Goal: Task Accomplishment & Management: Use online tool/utility

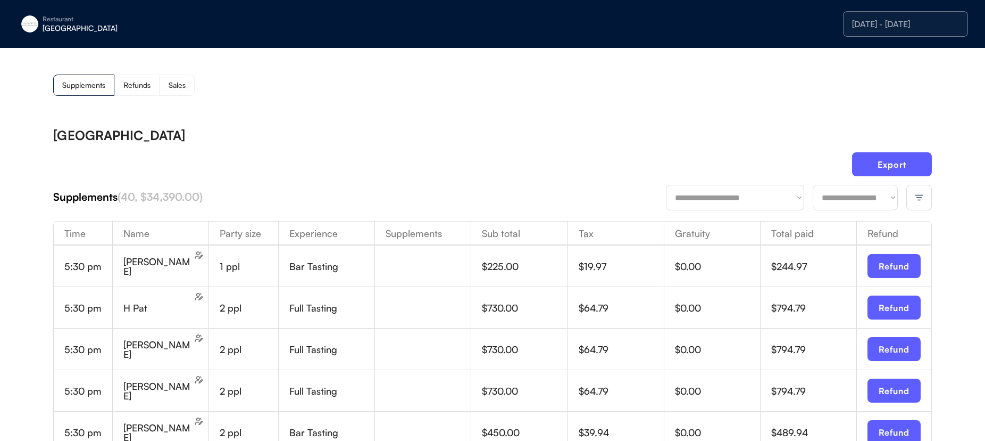
click at [870, 202] on select "**********" at bounding box center [855, 198] width 85 height 26
click at [839, 196] on select "**********" at bounding box center [855, 198] width 85 height 26
select select "********"
click at [813, 185] on select "**********" at bounding box center [855, 198] width 85 height 26
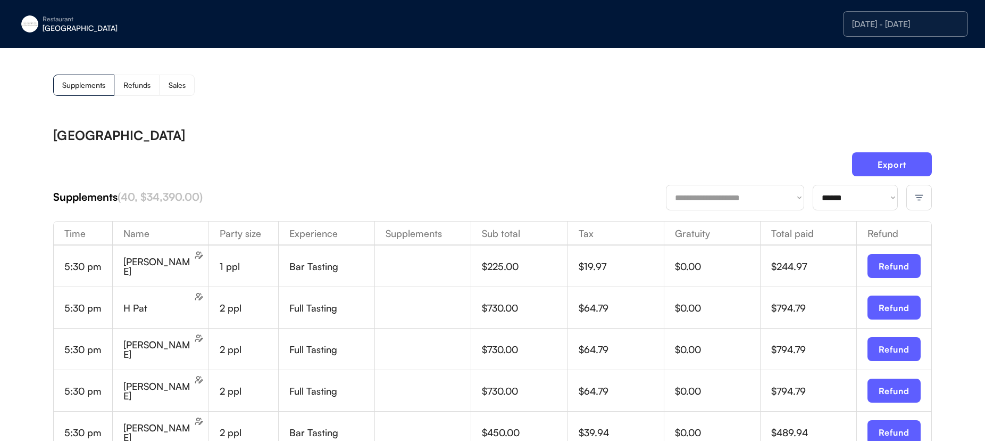
click at [886, 20] on div "[DATE] - [DATE]" at bounding box center [905, 24] width 107 height 9
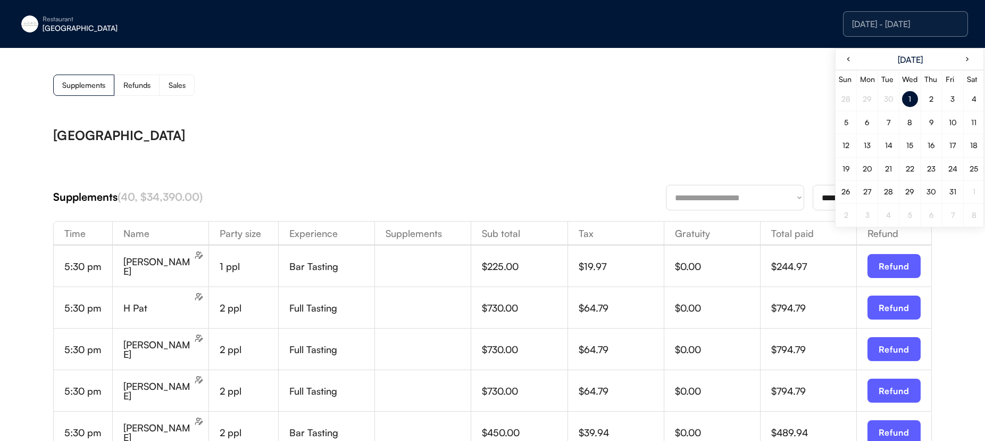
click at [914, 95] on div "1" at bounding box center [910, 99] width 16 height 16
click at [913, 96] on div "1" at bounding box center [910, 99] width 16 height 16
click at [857, 23] on div "[DATE] - [DATE]" at bounding box center [905, 24] width 107 height 9
click at [790, 90] on div "Supplements Refunds Sales" at bounding box center [492, 84] width 879 height 21
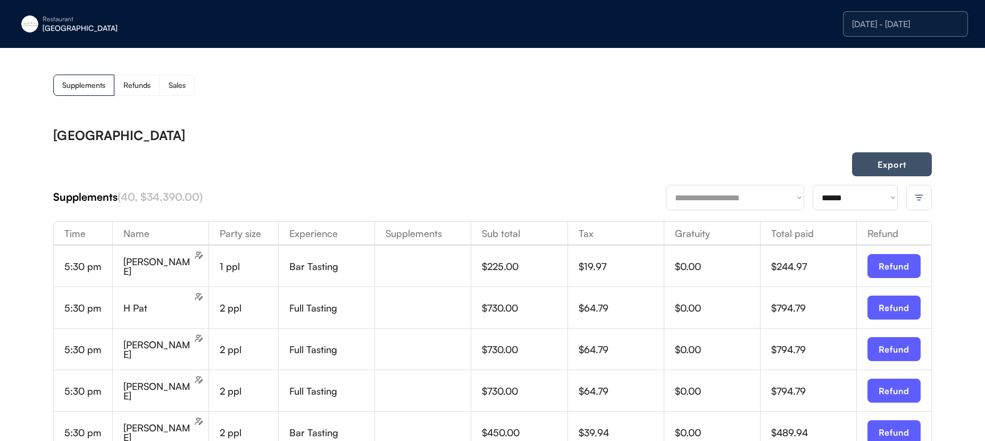
click at [869, 166] on button "Export" at bounding box center [892, 164] width 80 height 24
click at [925, 198] on div at bounding box center [920, 198] width 26 height 26
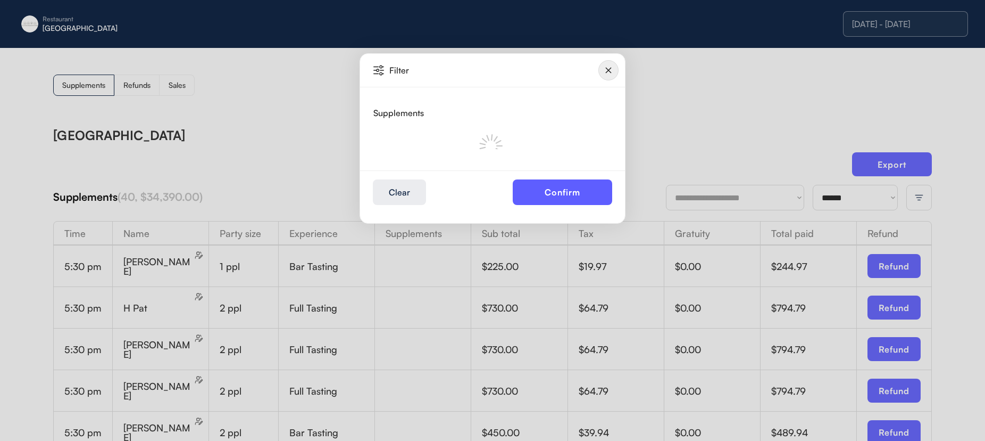
click at [611, 74] on img at bounding box center [609, 70] width 20 height 20
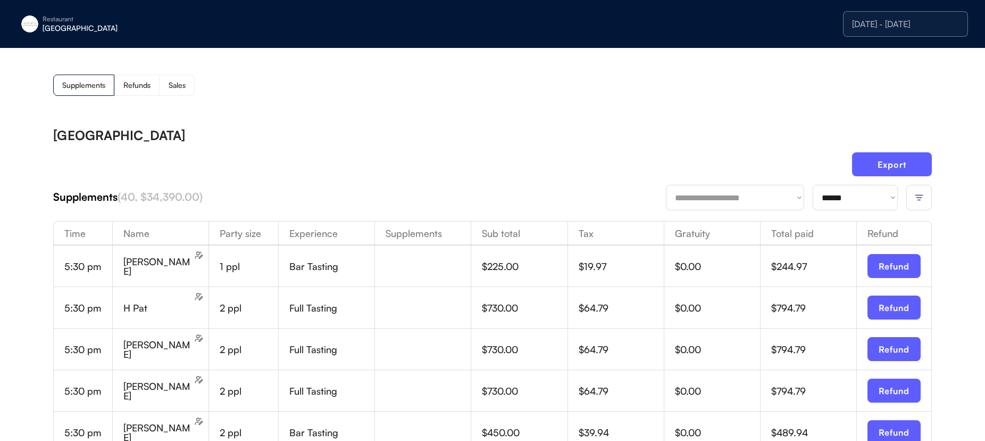
click at [181, 87] on div "Sales" at bounding box center [177, 84] width 17 height 7
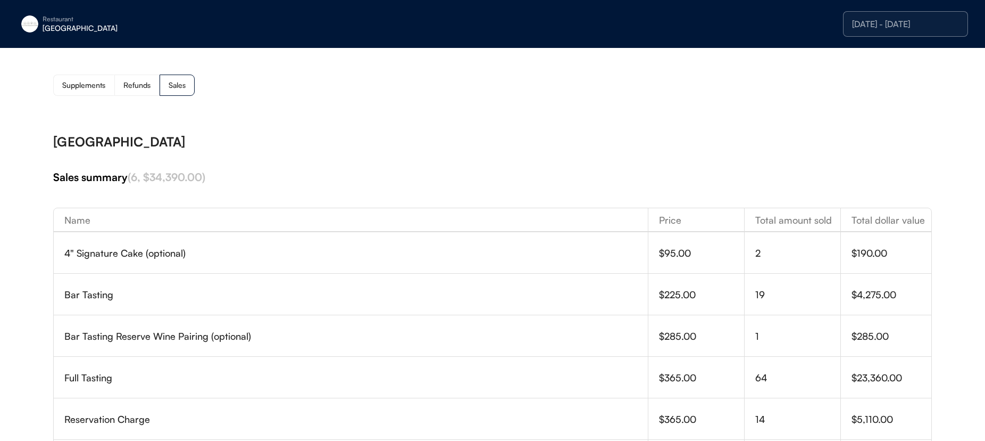
click at [953, 23] on div "[DATE] - [DATE]" at bounding box center [905, 24] width 107 height 9
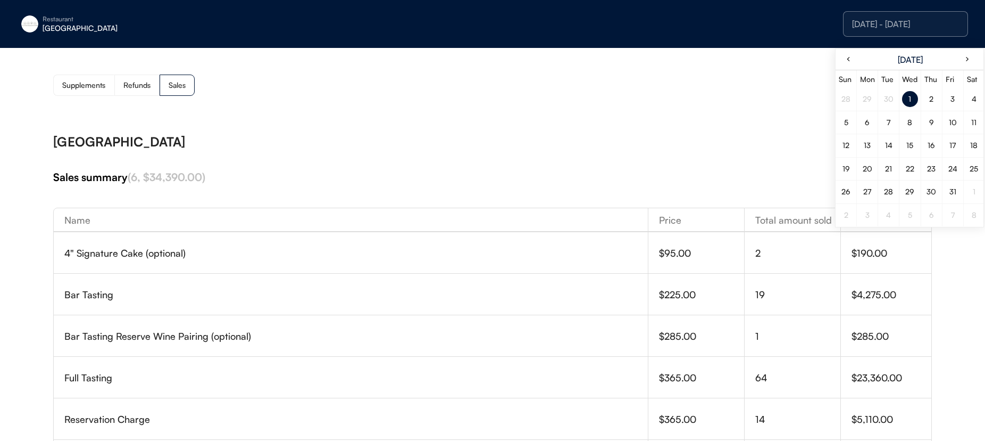
click at [932, 97] on div "2" at bounding box center [932, 98] width 4 height 7
click at [82, 87] on div "Supplements" at bounding box center [83, 84] width 43 height 7
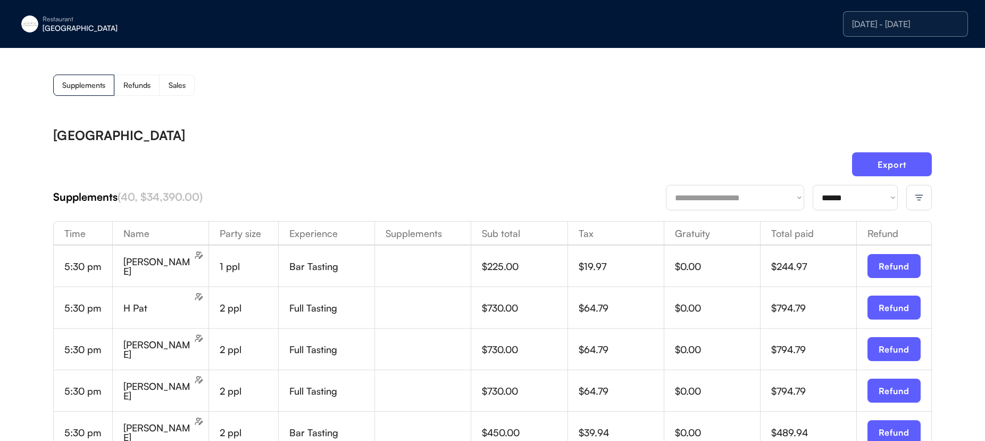
click at [885, 28] on div "[DATE] - [DATE]" at bounding box center [905, 24] width 107 height 9
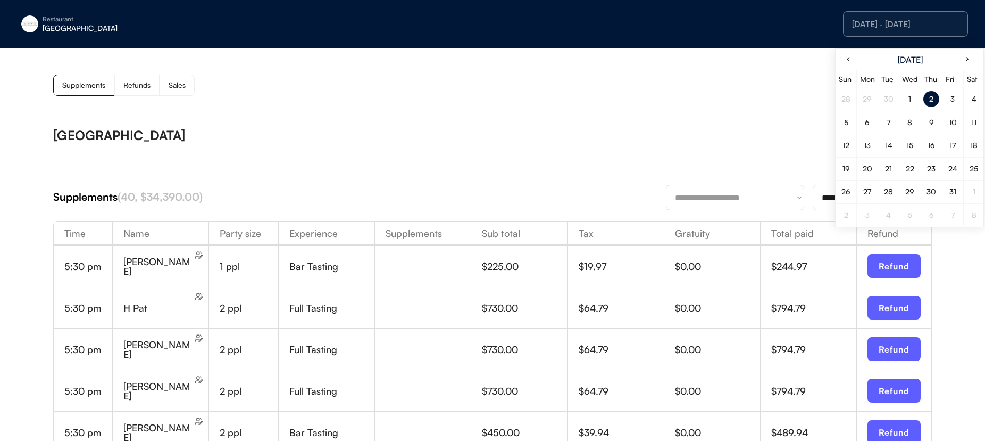
click at [931, 95] on div "2" at bounding box center [932, 98] width 4 height 7
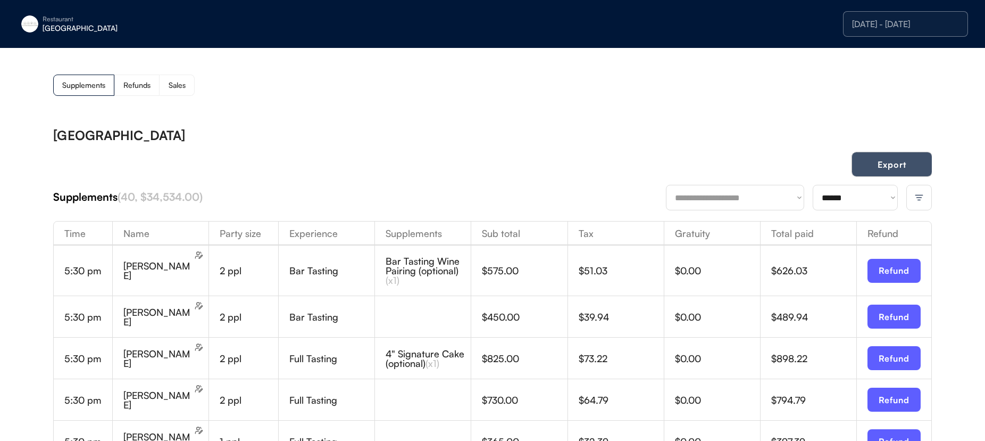
click at [890, 163] on button "Export" at bounding box center [892, 164] width 80 height 24
click at [924, 198] on div at bounding box center [920, 198] width 26 height 26
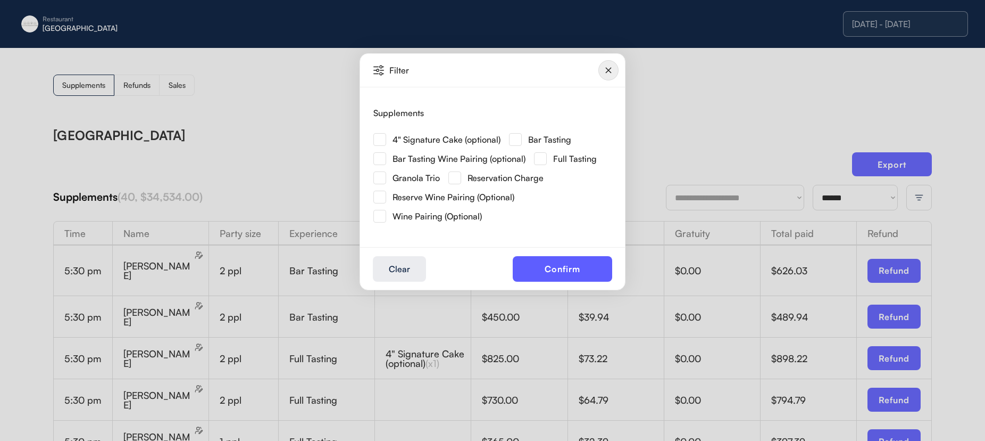
click at [920, 199] on div at bounding box center [492, 220] width 985 height 441
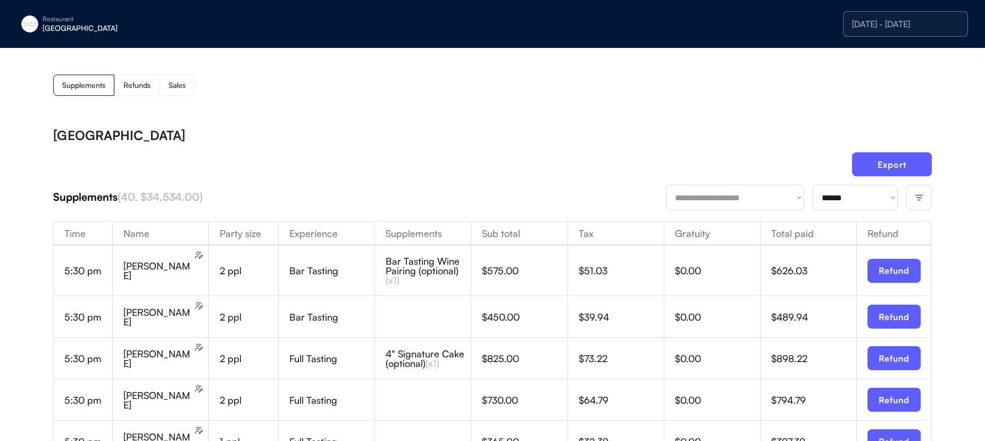
click at [188, 84] on div "Sales" at bounding box center [177, 84] width 35 height 21
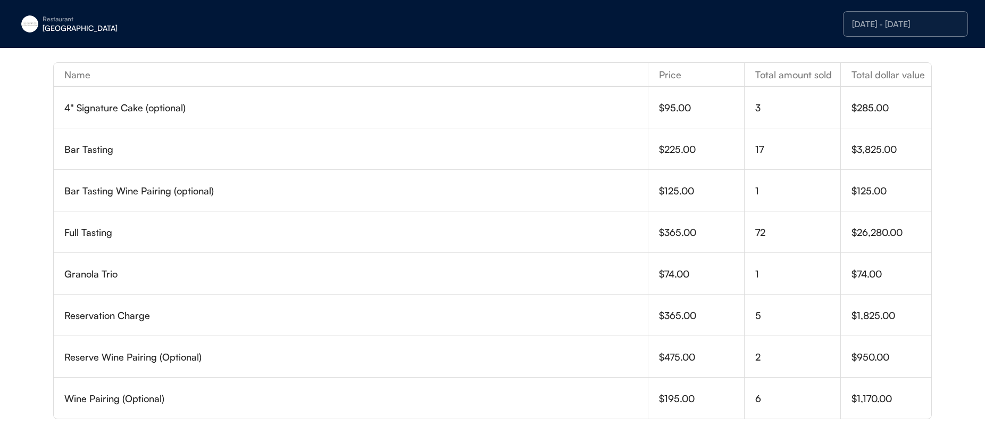
scroll to position [144, 0]
click at [70, 19] on div "Restaurant" at bounding box center [110, 19] width 134 height 6
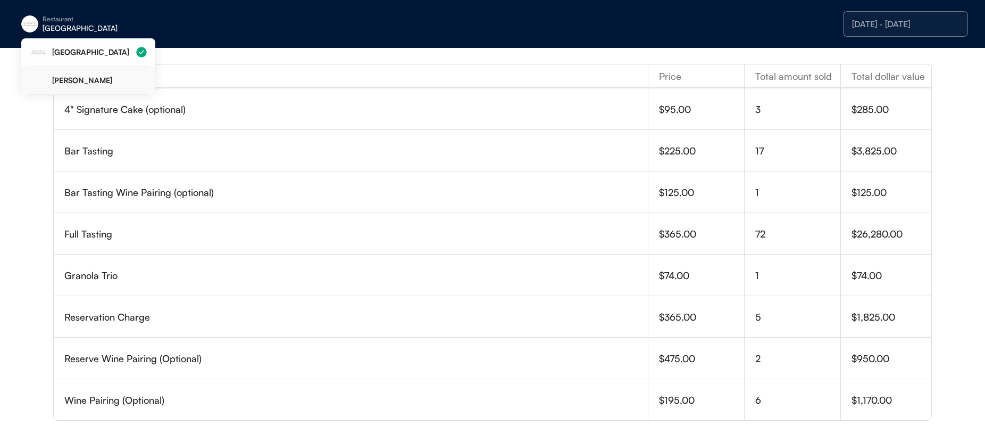
click at [87, 80] on div "[PERSON_NAME]" at bounding box center [99, 80] width 95 height 7
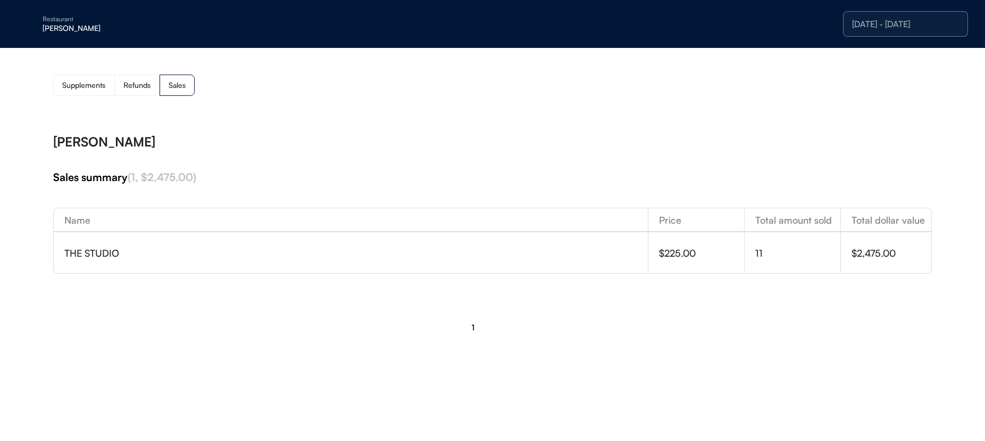
click at [79, 87] on div "Supplements" at bounding box center [83, 84] width 43 height 7
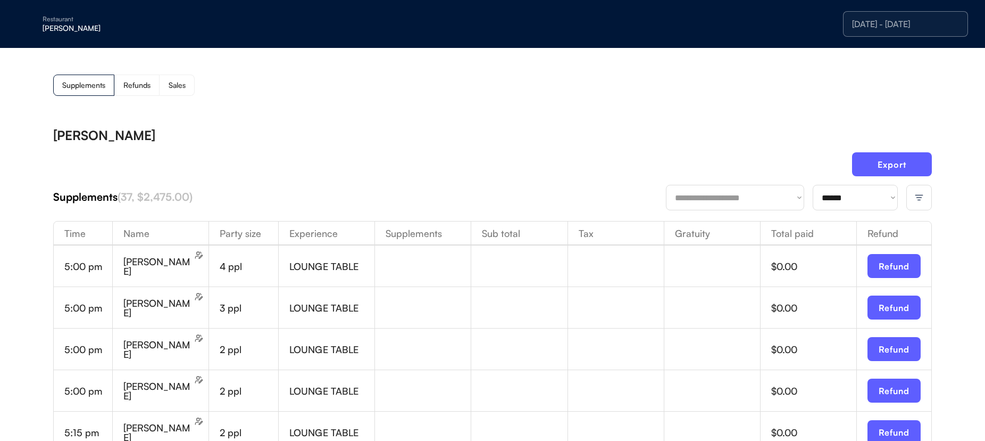
click at [923, 197] on img at bounding box center [920, 198] width 10 height 10
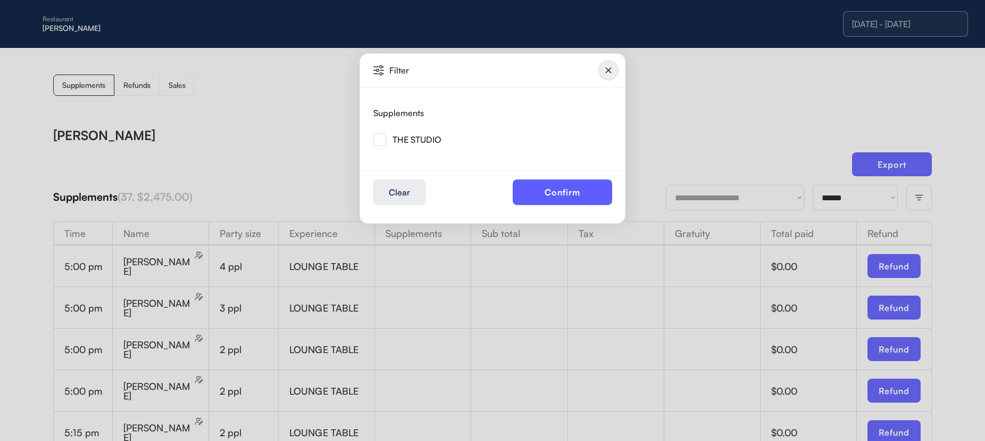
click at [378, 142] on img at bounding box center [380, 139] width 13 height 13
click at [557, 191] on button "Confirm" at bounding box center [562, 192] width 99 height 26
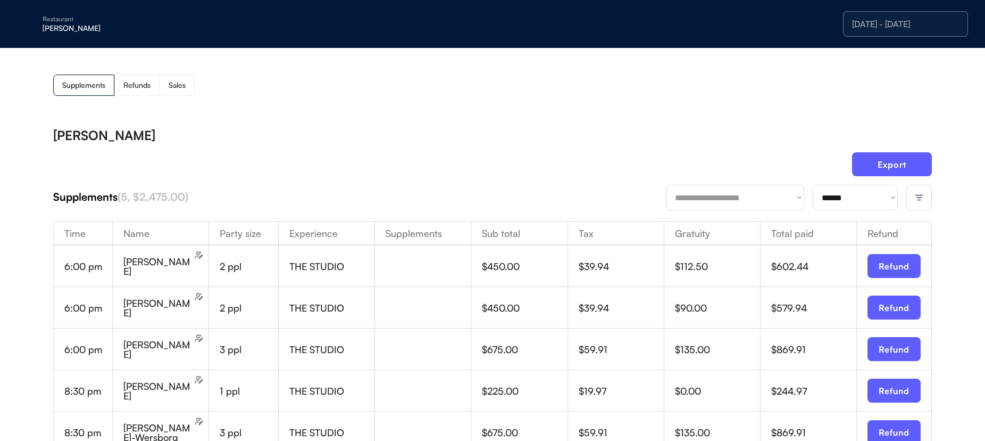
click at [922, 28] on div "[DATE] - [DATE]" at bounding box center [905, 24] width 107 height 9
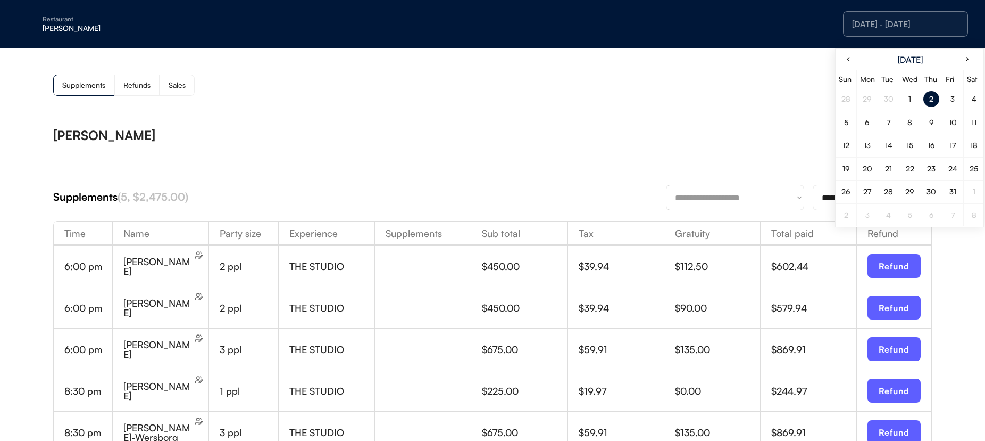
click at [917, 105] on div "1" at bounding box center [910, 99] width 21 height 18
click at [914, 102] on div "1" at bounding box center [910, 99] width 16 height 16
click at [469, 122] on div "**********" at bounding box center [492, 337] width 879 height 438
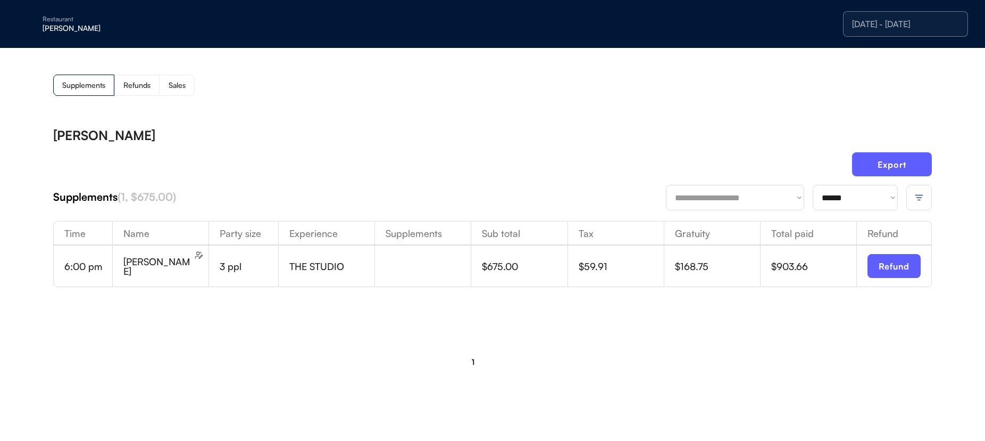
click at [757, 198] on select "**********" at bounding box center [735, 198] width 138 height 26
click at [915, 202] on img at bounding box center [920, 198] width 10 height 10
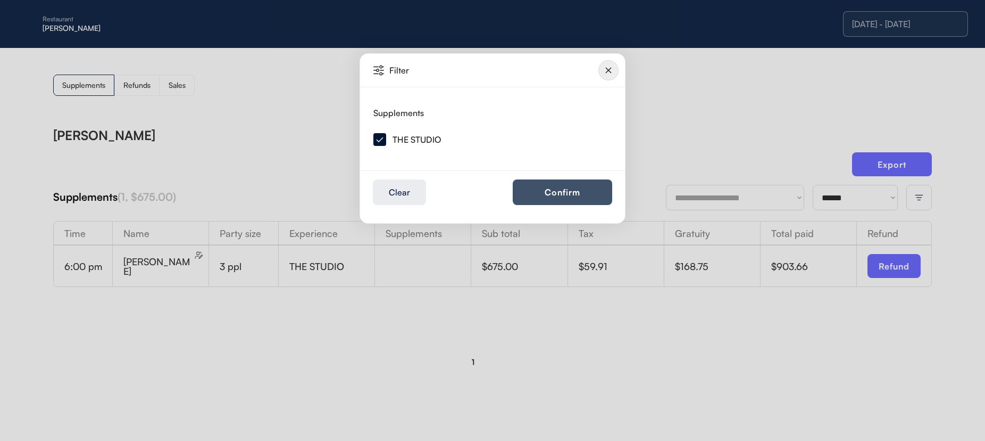
drag, startPoint x: 530, startPoint y: 181, endPoint x: 540, endPoint y: 185, distance: 10.8
click at [530, 181] on button "Confirm" at bounding box center [562, 192] width 99 height 26
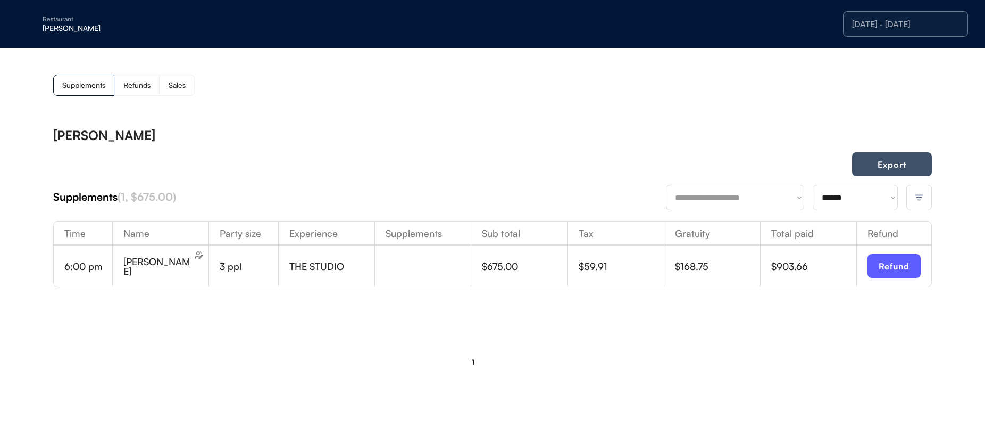
click at [903, 169] on button "Export" at bounding box center [892, 164] width 80 height 24
click at [929, 29] on div "[DATE] - [DATE]" at bounding box center [905, 24] width 125 height 26
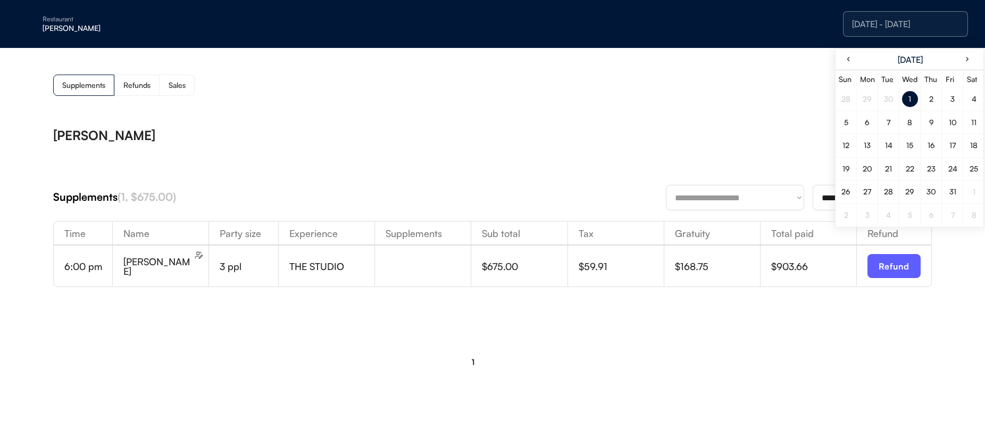
click at [930, 100] on div "2" at bounding box center [932, 98] width 4 height 7
drag, startPoint x: 724, startPoint y: 85, endPoint x: 733, endPoint y: 84, distance: 9.1
click at [724, 85] on div "Supplements Refunds Sales" at bounding box center [492, 84] width 879 height 21
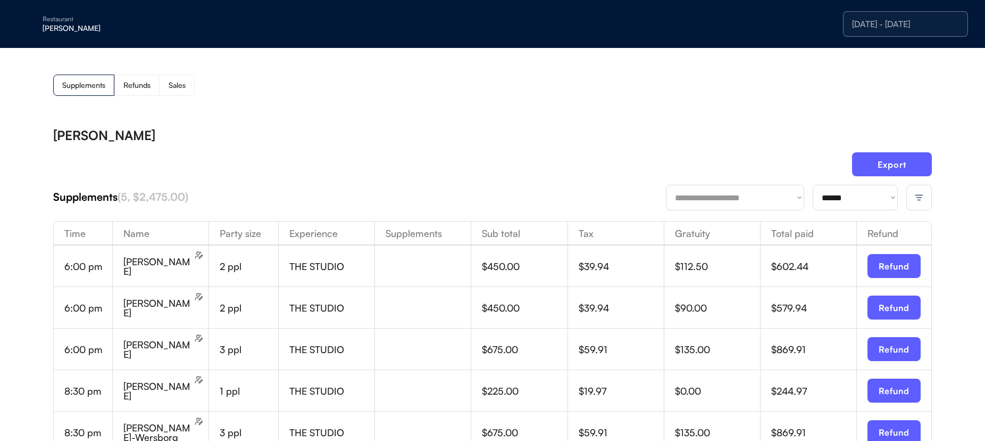
click at [915, 198] on img at bounding box center [920, 198] width 10 height 10
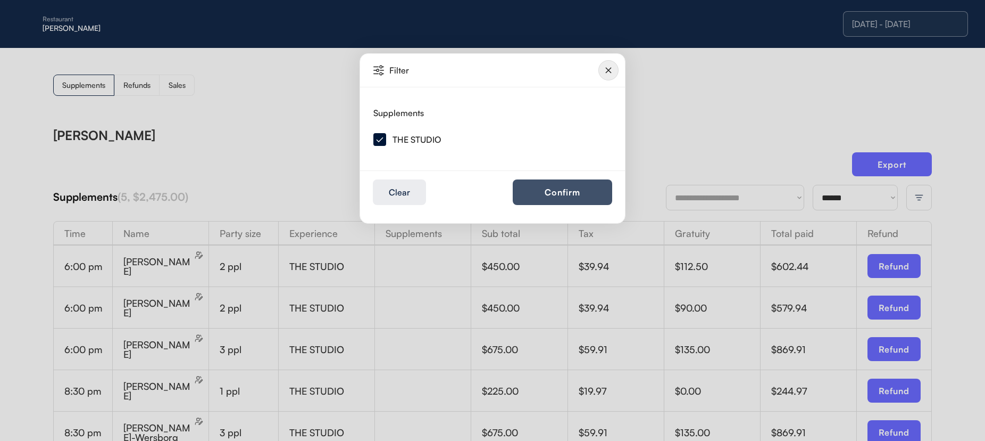
click at [529, 185] on button "Confirm" at bounding box center [562, 192] width 99 height 26
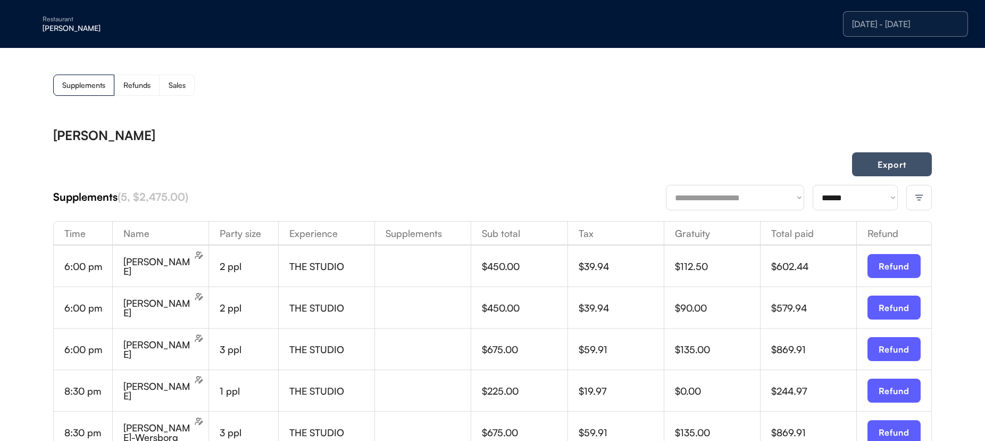
click at [867, 165] on button "Export" at bounding box center [892, 164] width 80 height 24
